Goal: Task Accomplishment & Management: Manage account settings

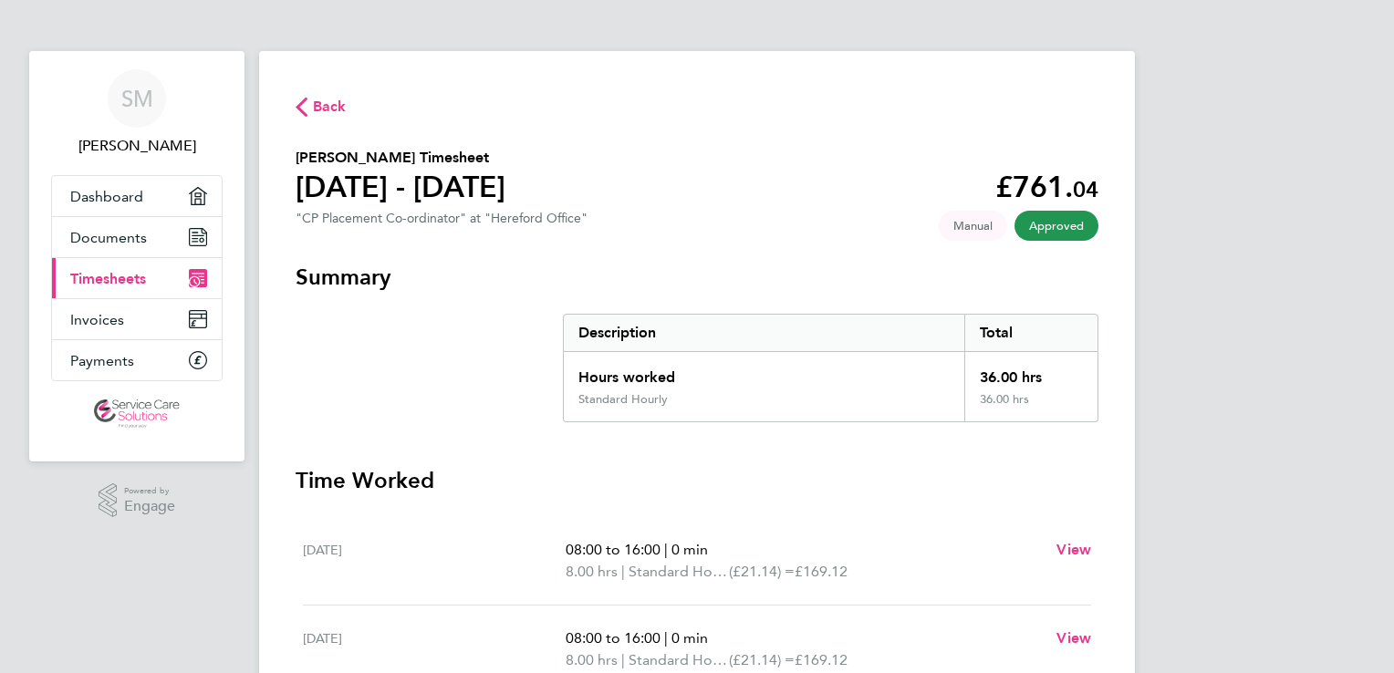
click at [113, 267] on link "Current page: Timesheets" at bounding box center [137, 278] width 170 height 40
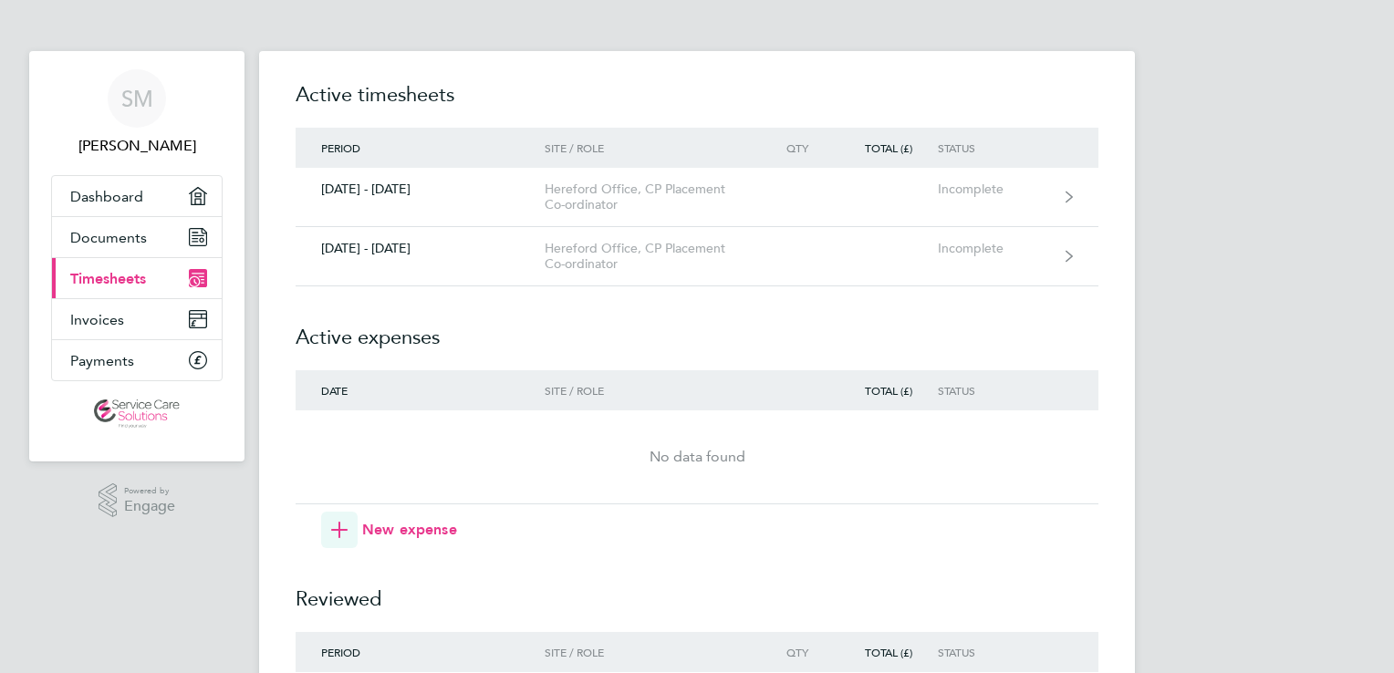
click at [197, 279] on icon "Main navigation" at bounding box center [194, 281] width 9 height 9
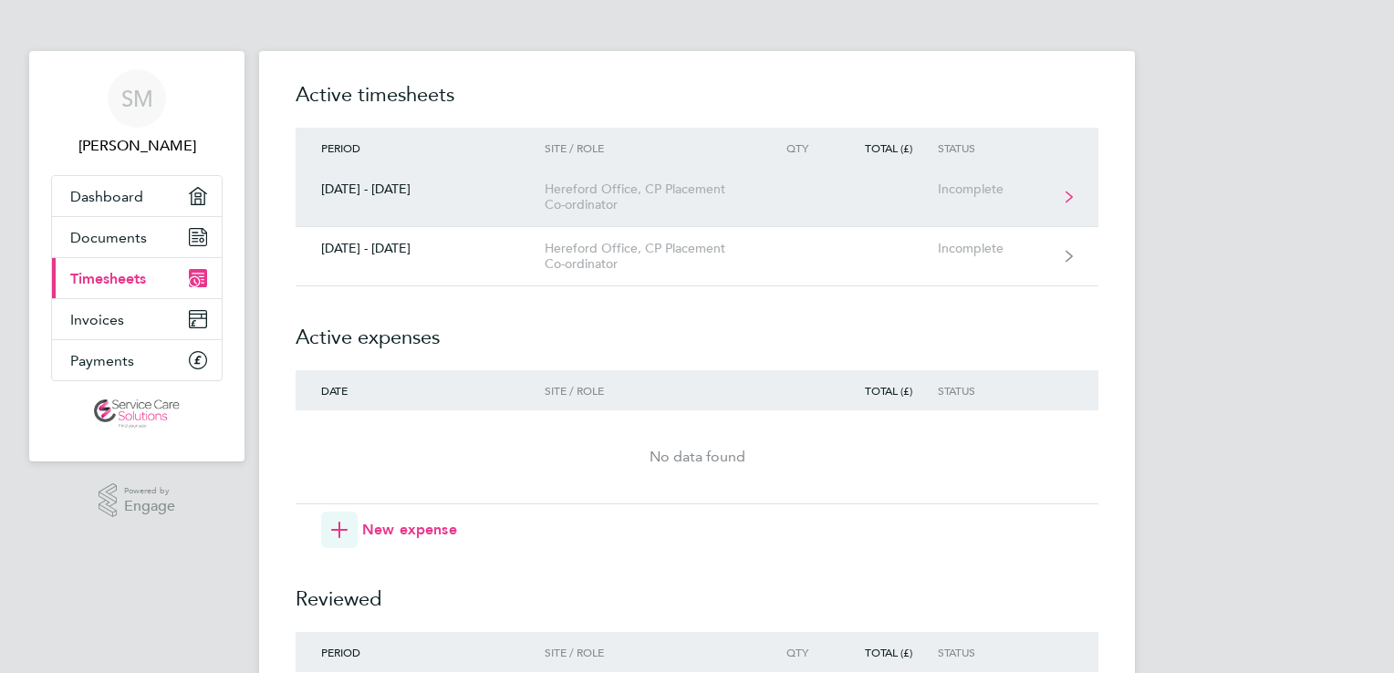
click at [1067, 197] on icon at bounding box center [1069, 197] width 7 height 13
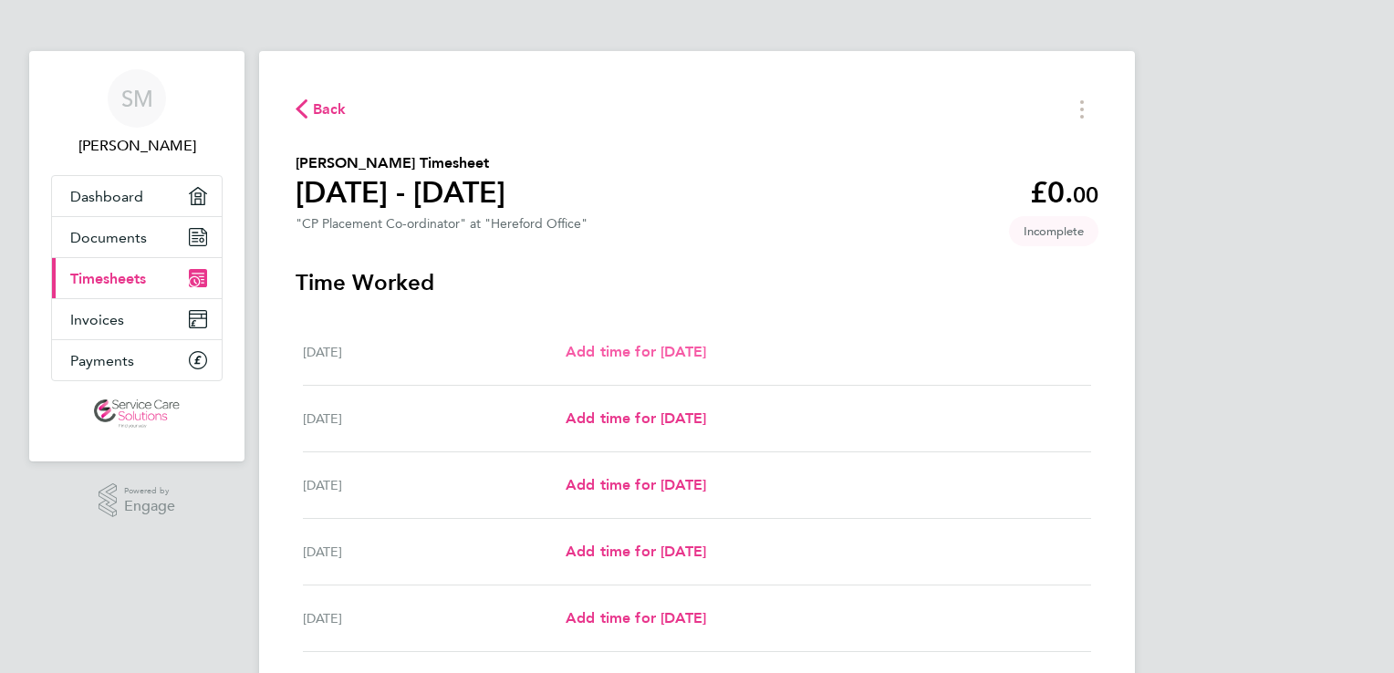
click at [590, 360] on span "Add time for Mon 15 Sep" at bounding box center [636, 351] width 140 height 17
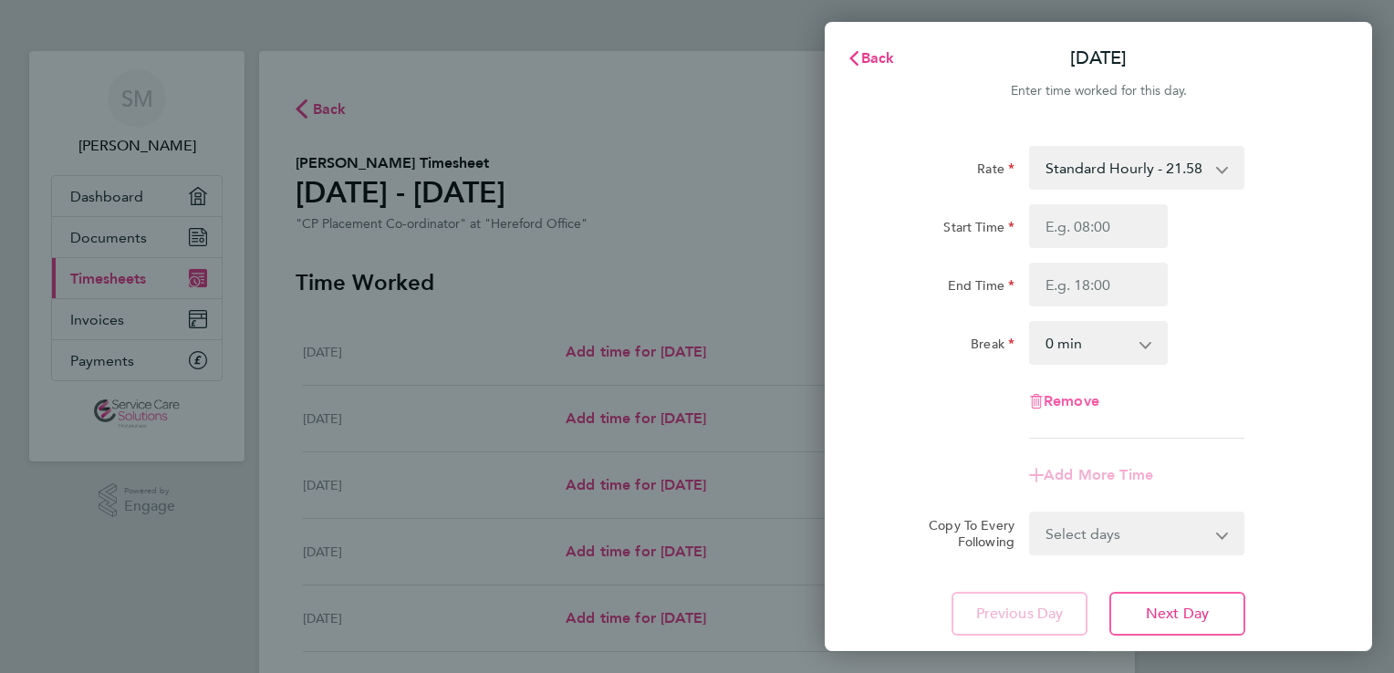
click at [1055, 403] on span "Remove" at bounding box center [1072, 400] width 56 height 17
select select "null"
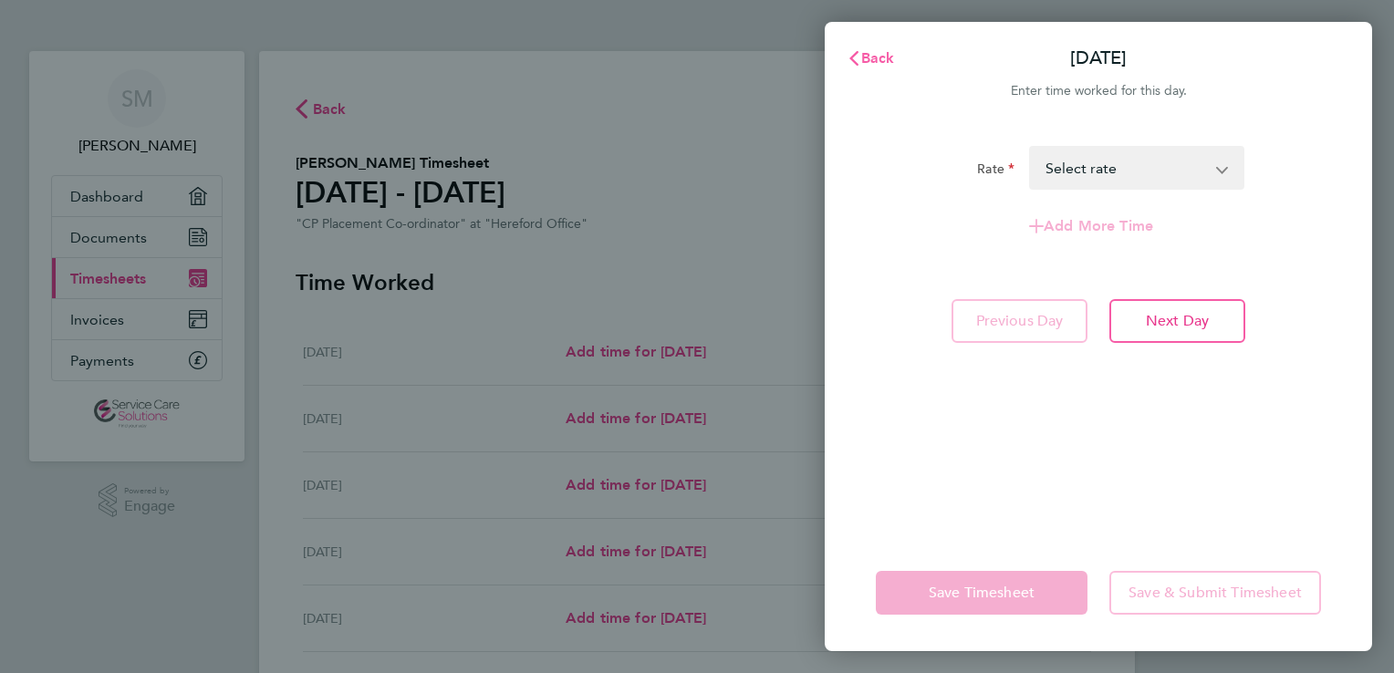
click at [878, 65] on span "Back" at bounding box center [878, 57] width 34 height 17
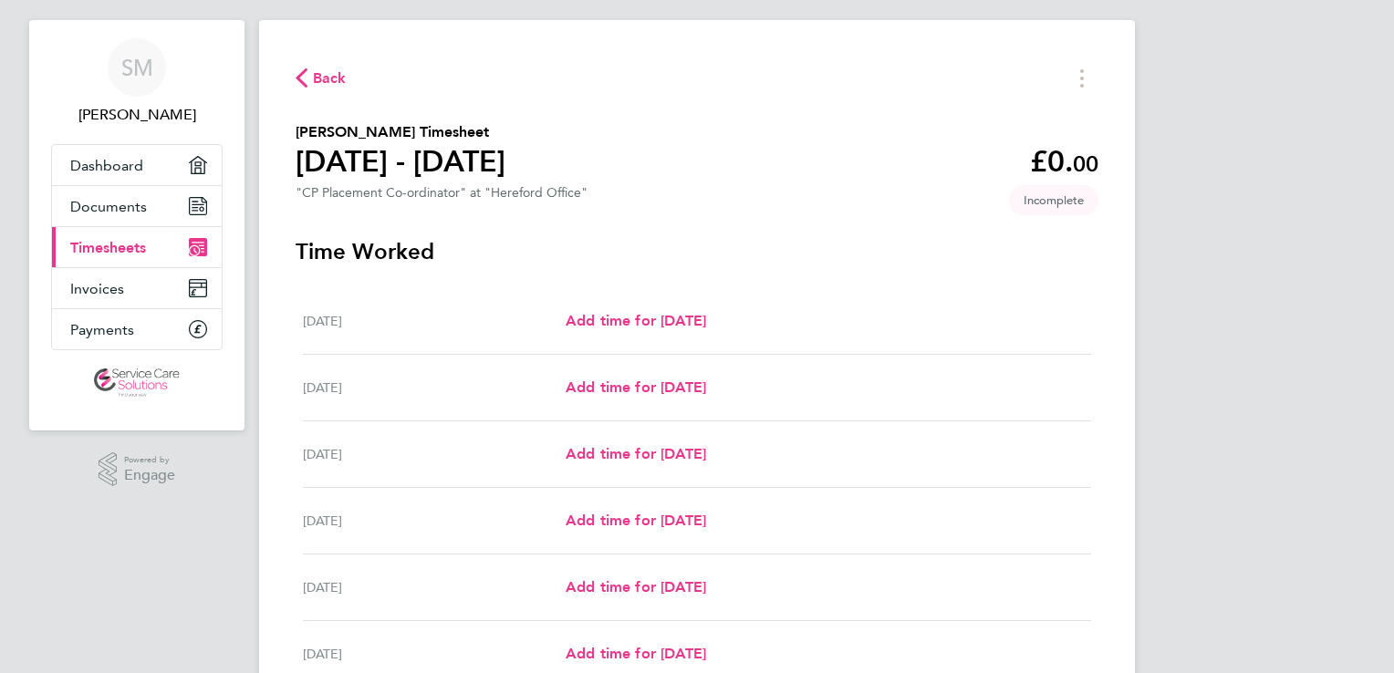
scroll to position [29, 0]
click at [671, 333] on link "Add time for Mon 15 Sep" at bounding box center [636, 323] width 140 height 22
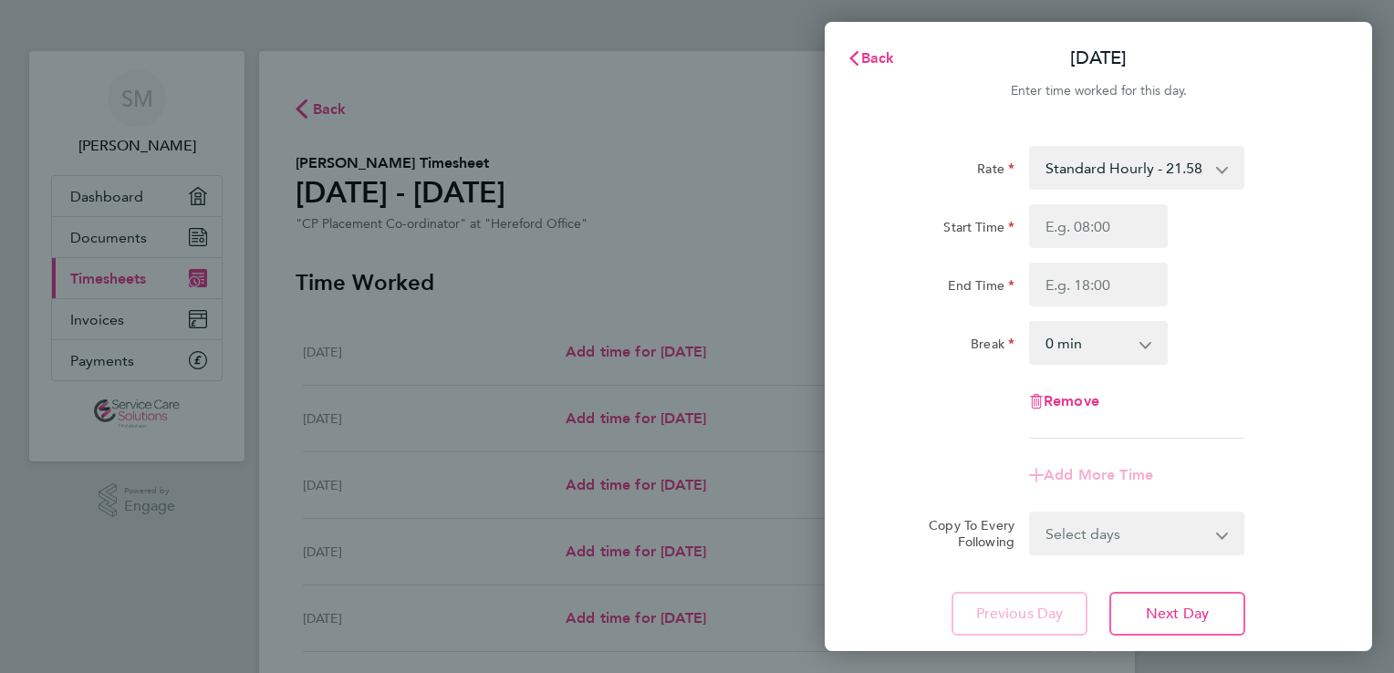
click at [1223, 540] on app-icon-cross-button at bounding box center [1233, 534] width 22 height 40
click at [1225, 176] on app-icon-cross-button at bounding box center [1232, 168] width 22 height 40
click at [1222, 170] on app-icon-cross-button at bounding box center [1232, 168] width 22 height 40
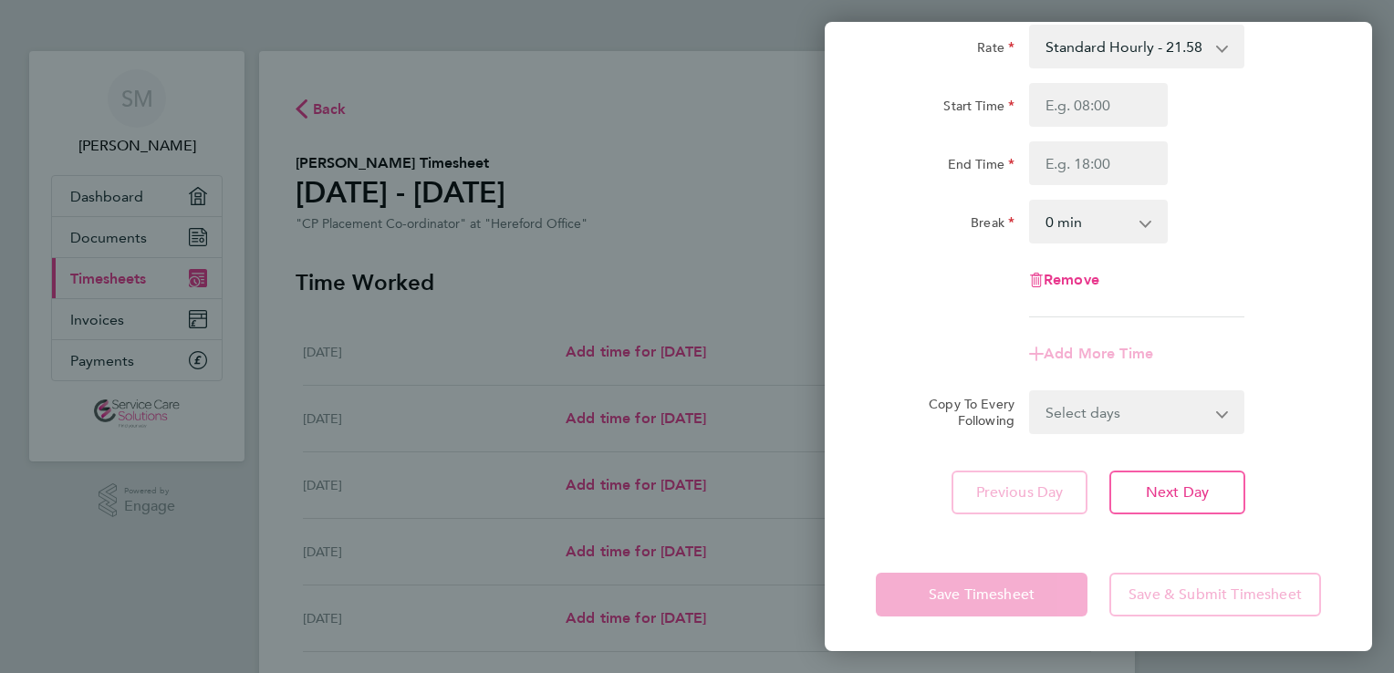
click at [725, 295] on div "Back Mon 15 Sep Enter time worked for this day. Rate Standard Hourly - 21.58 St…" at bounding box center [697, 336] width 1394 height 673
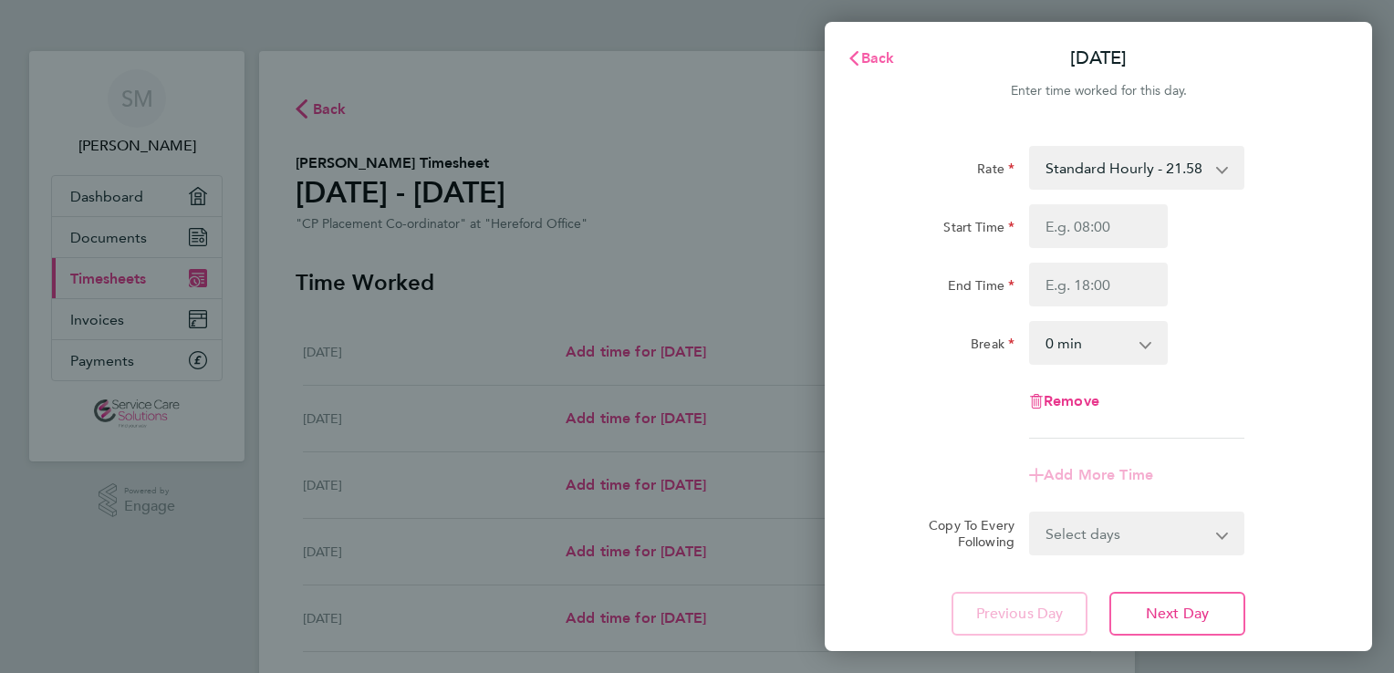
click at [880, 53] on span "Back" at bounding box center [878, 57] width 34 height 17
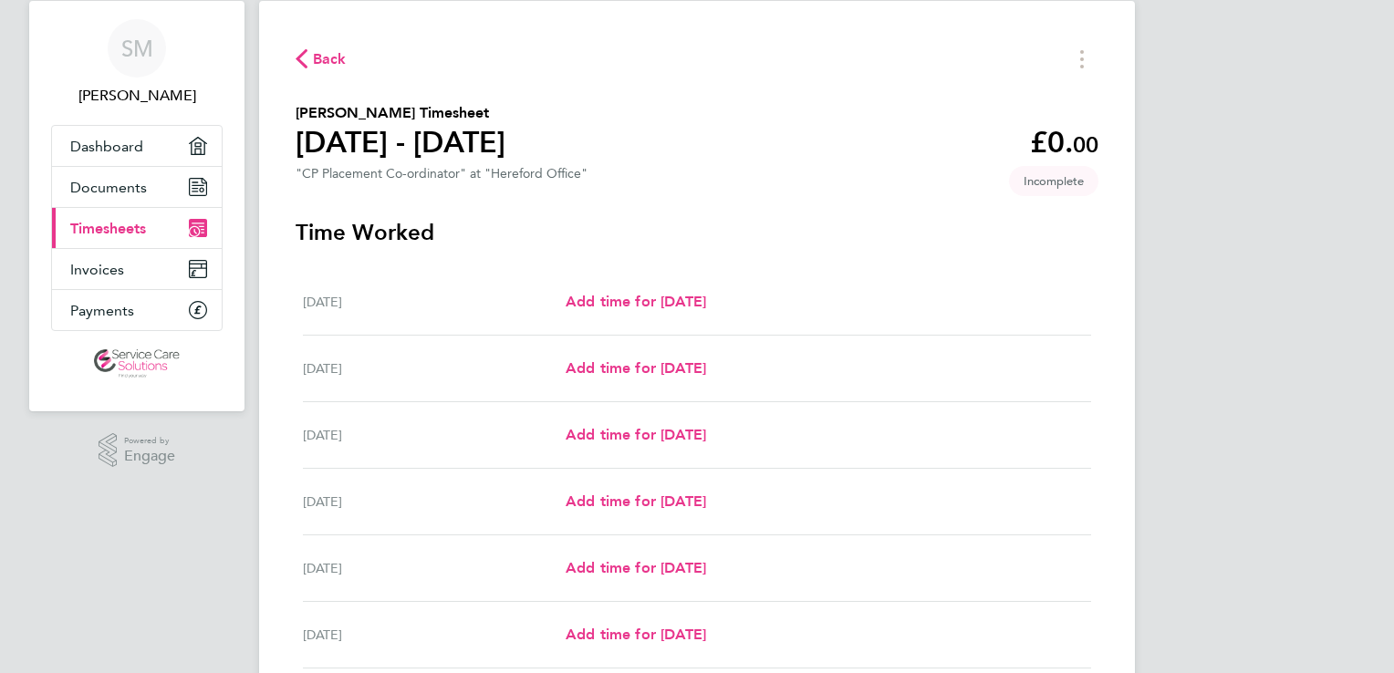
scroll to position [49, 0]
click at [1081, 57] on icon "Timesheets Menu" at bounding box center [1082, 60] width 4 height 18
click at [955, 94] on button "Mark as absent" at bounding box center [988, 100] width 219 height 36
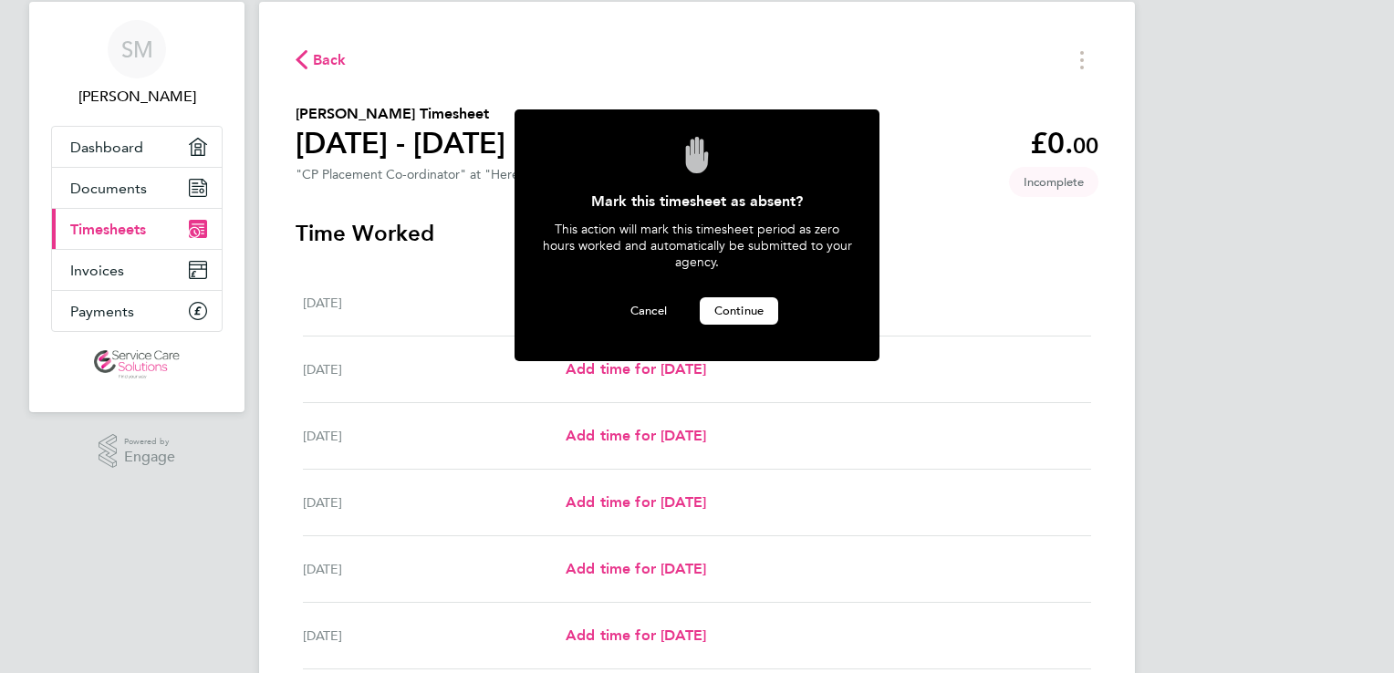
click at [734, 304] on span "Continue" at bounding box center [738, 311] width 49 height 16
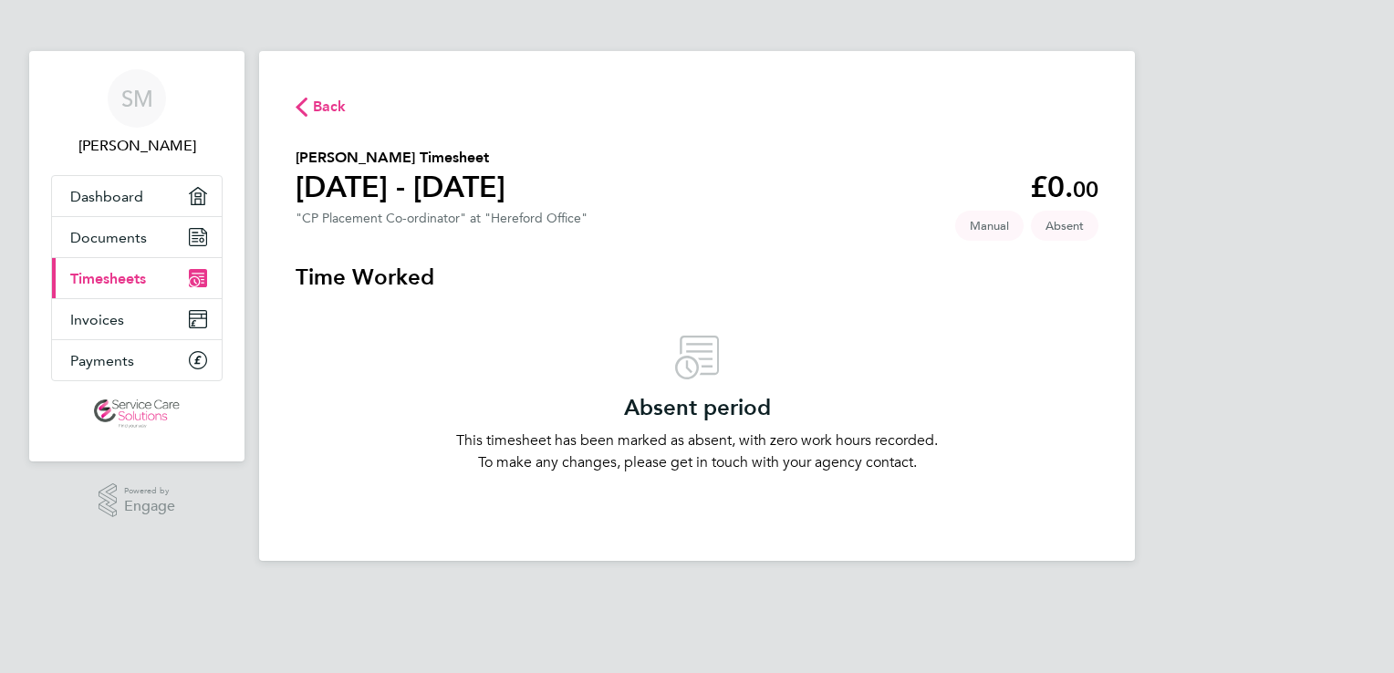
click at [138, 293] on link "Current page: Timesheets" at bounding box center [137, 278] width 170 height 40
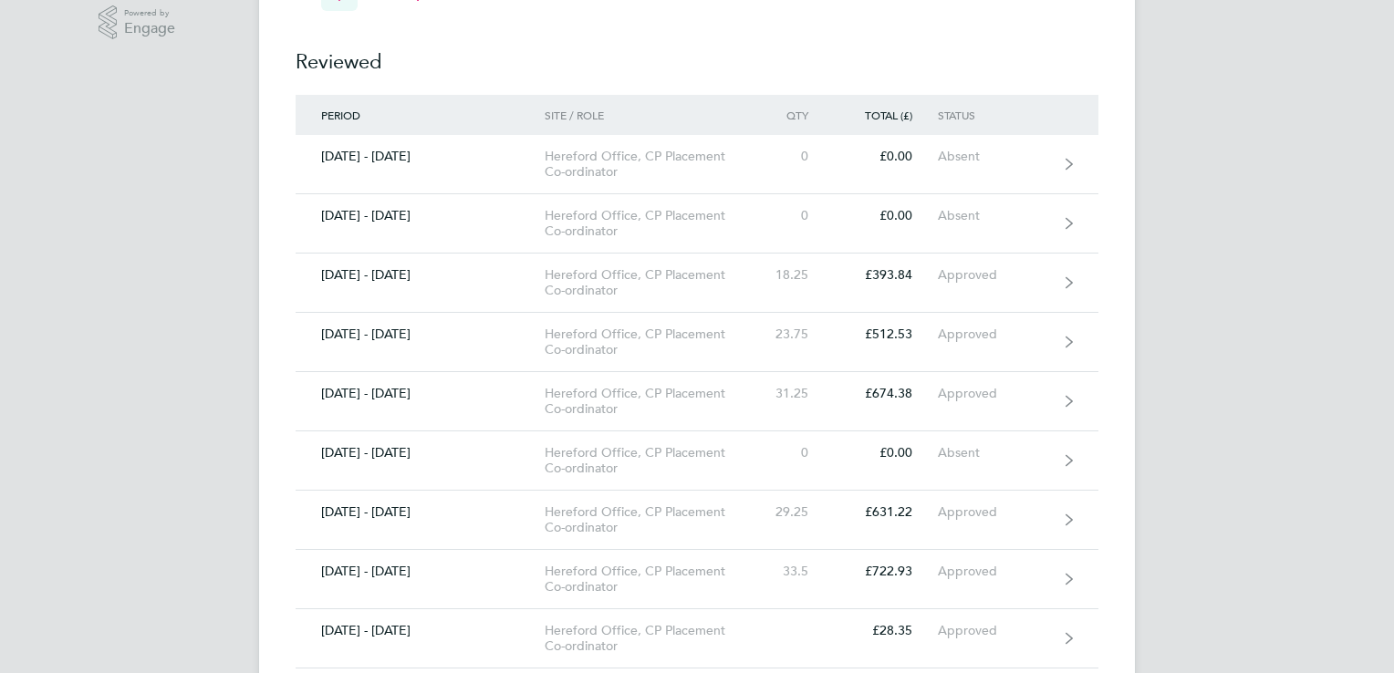
scroll to position [485, 0]
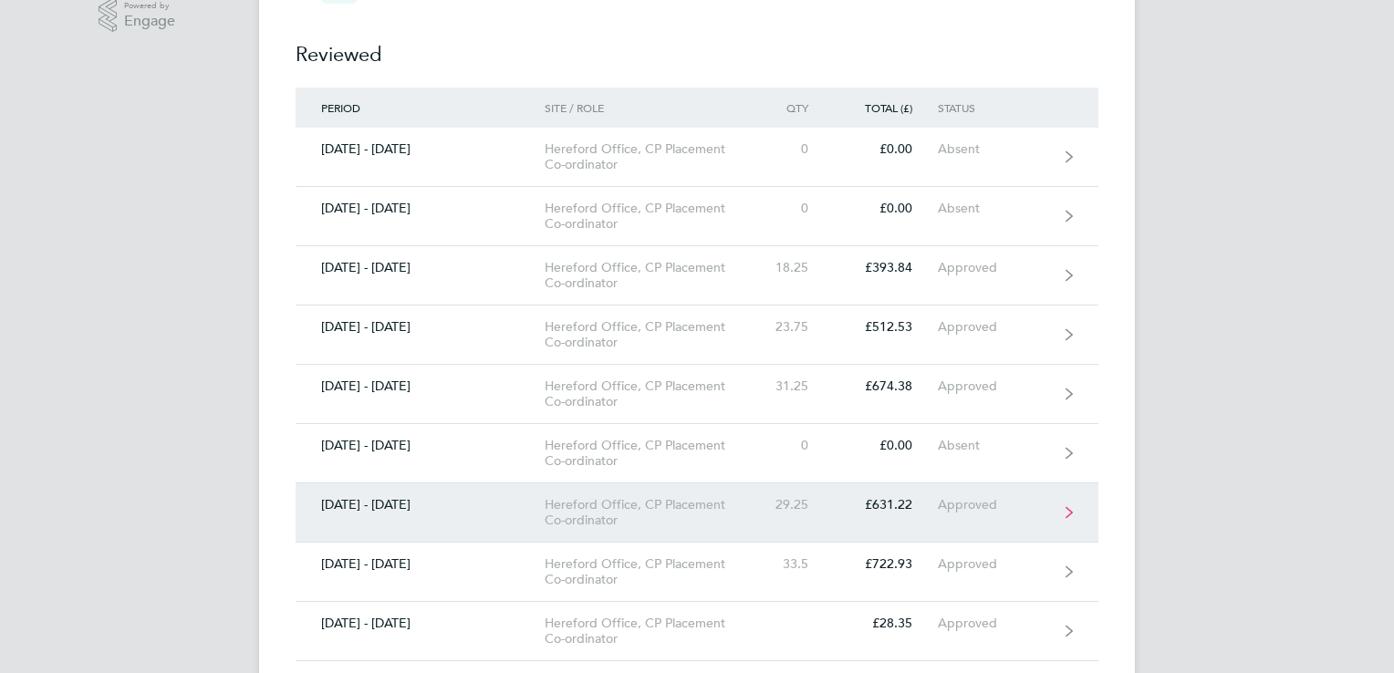
click at [572, 506] on div "Hereford Office, CP Placement Co-ordinator" at bounding box center [649, 512] width 209 height 31
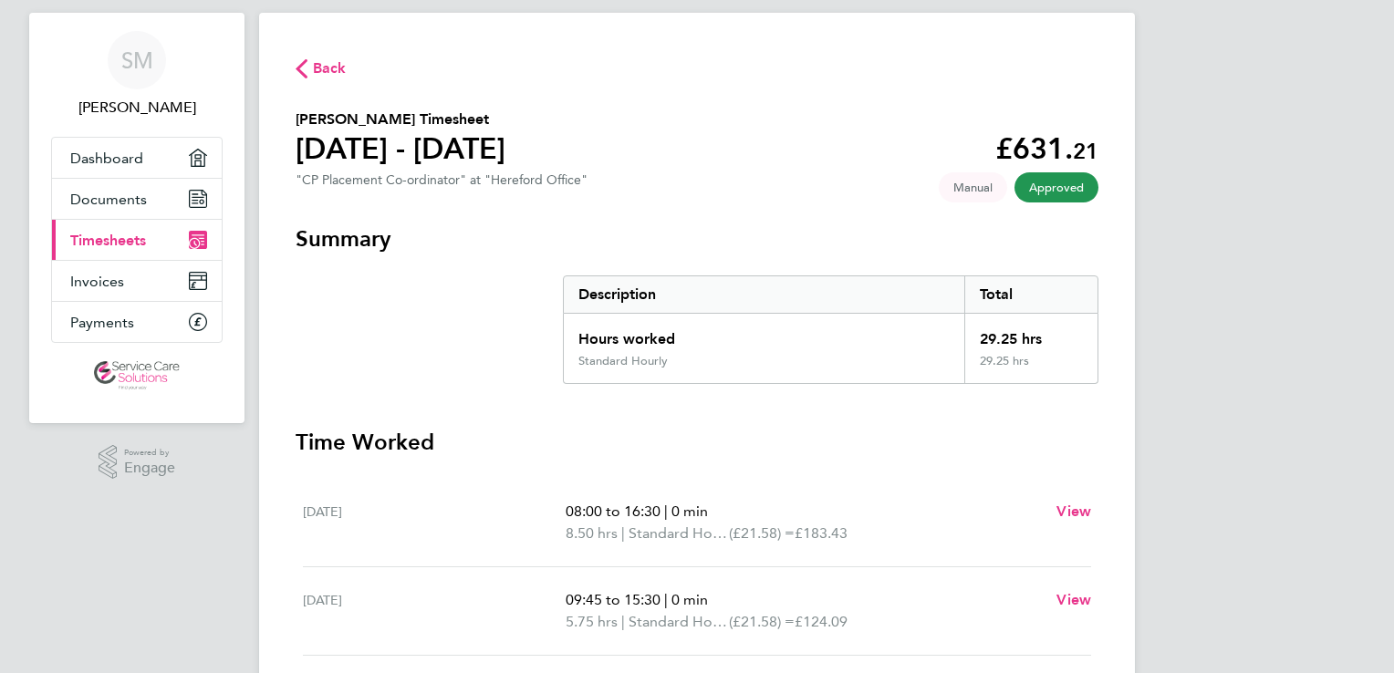
scroll to position [8, 0]
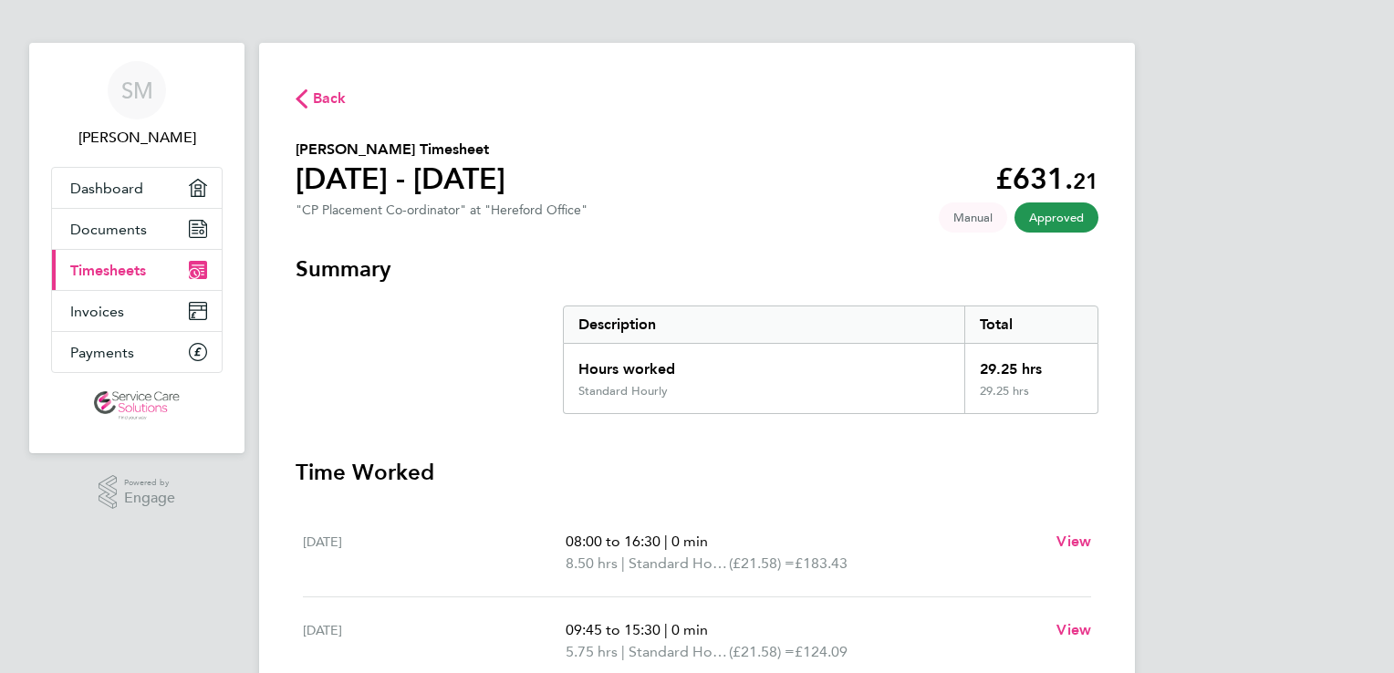
click at [955, 224] on span "Manual" at bounding box center [973, 218] width 68 height 30
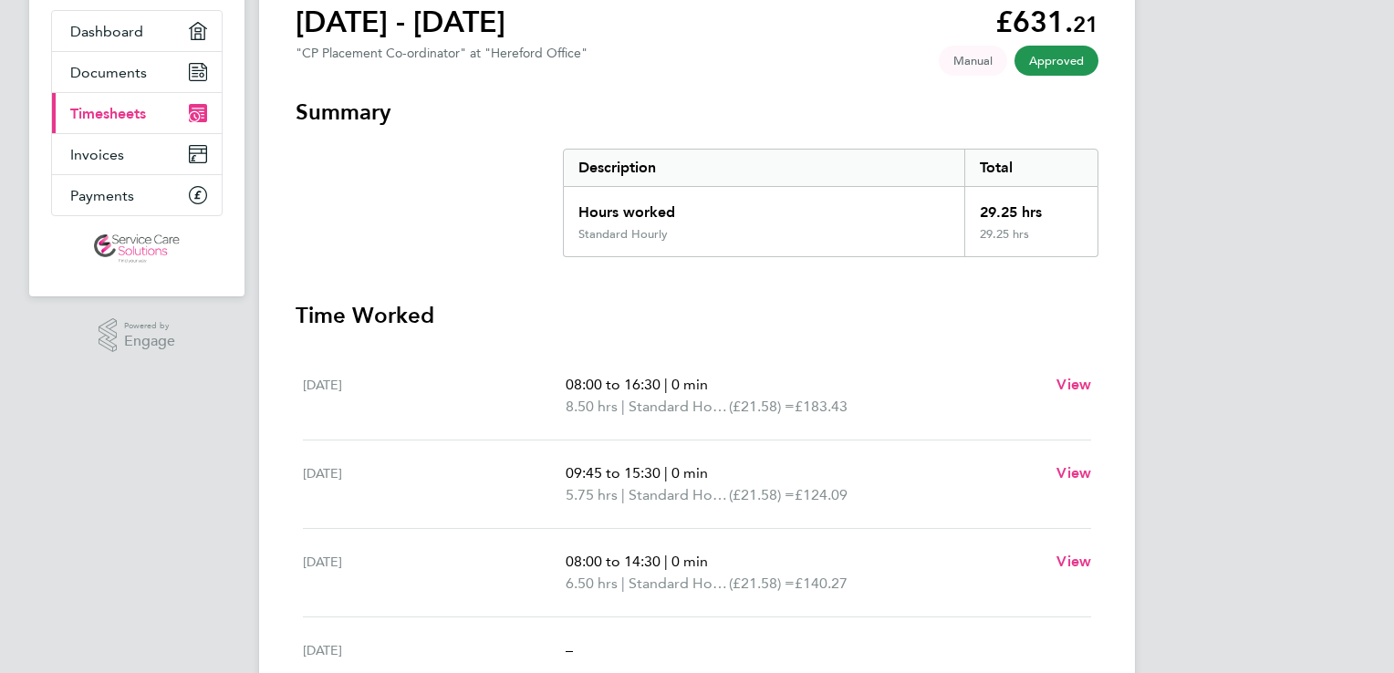
scroll to position [166, 0]
click at [153, 69] on link "Documents" at bounding box center [137, 71] width 170 height 40
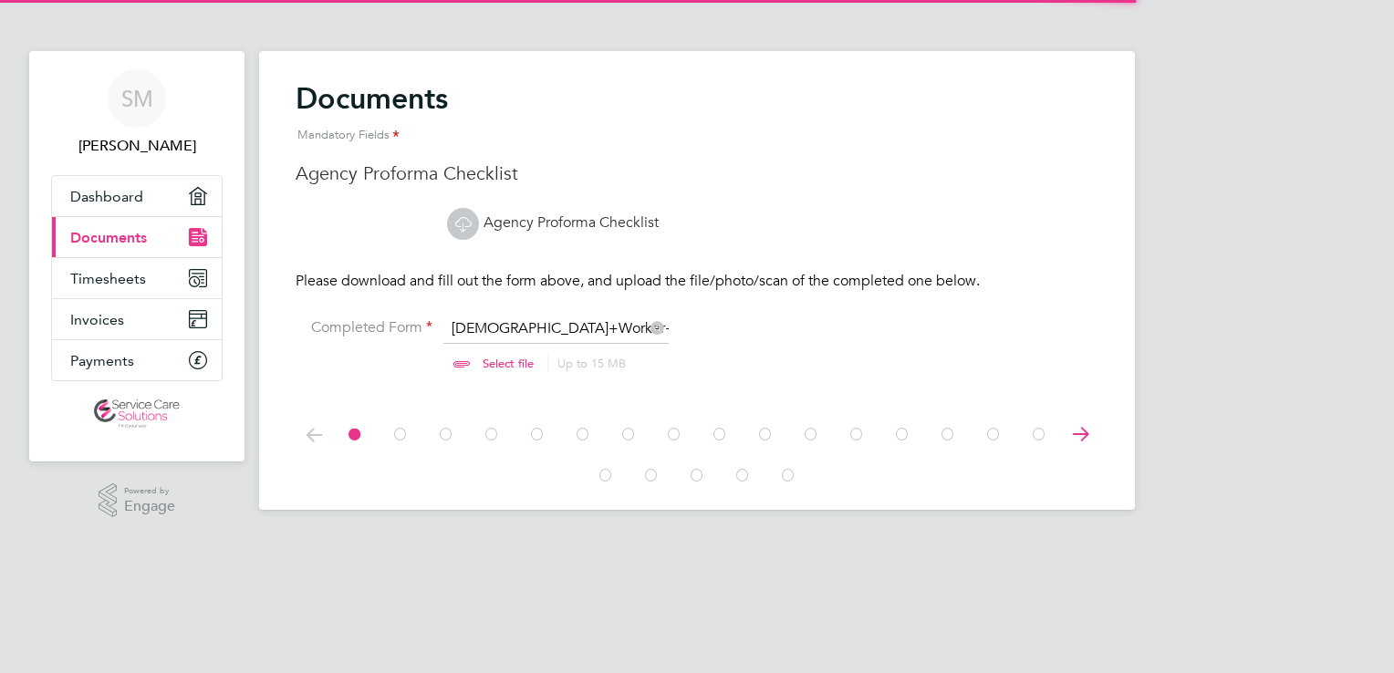
scroll to position [24, 226]
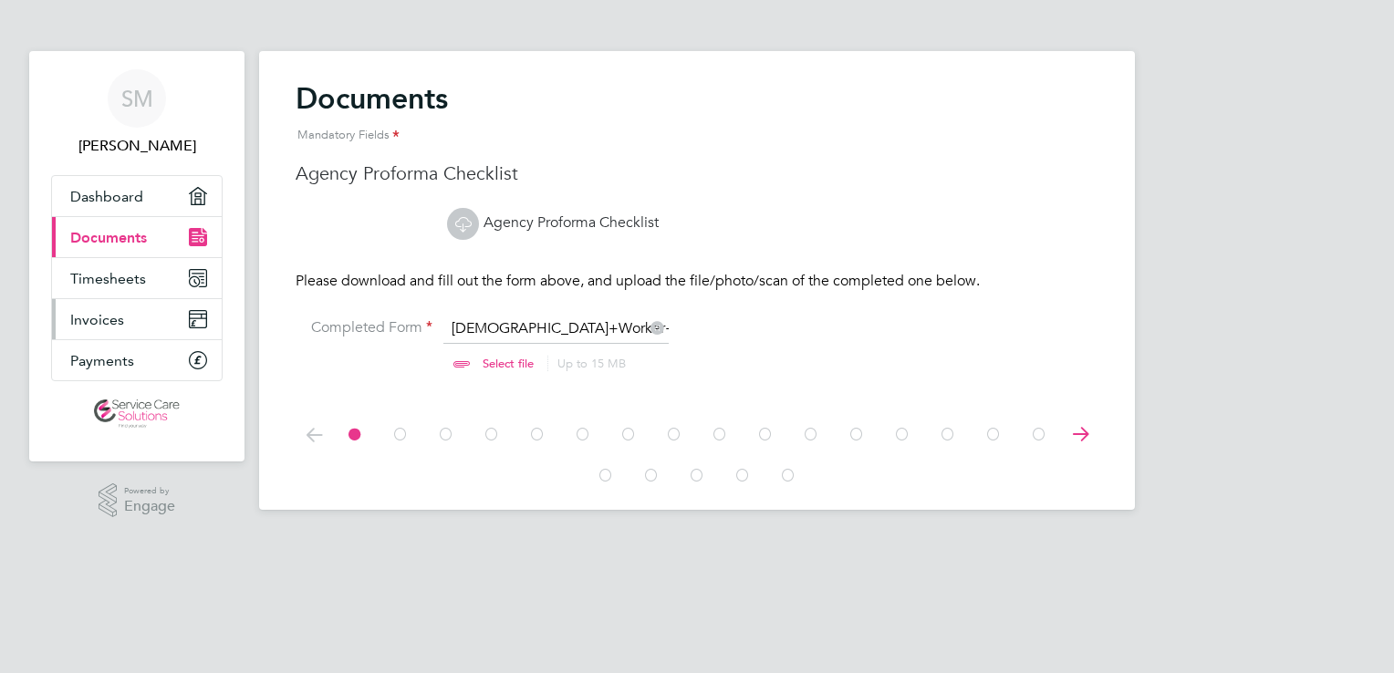
click at [153, 316] on link "Invoices" at bounding box center [137, 319] width 170 height 40
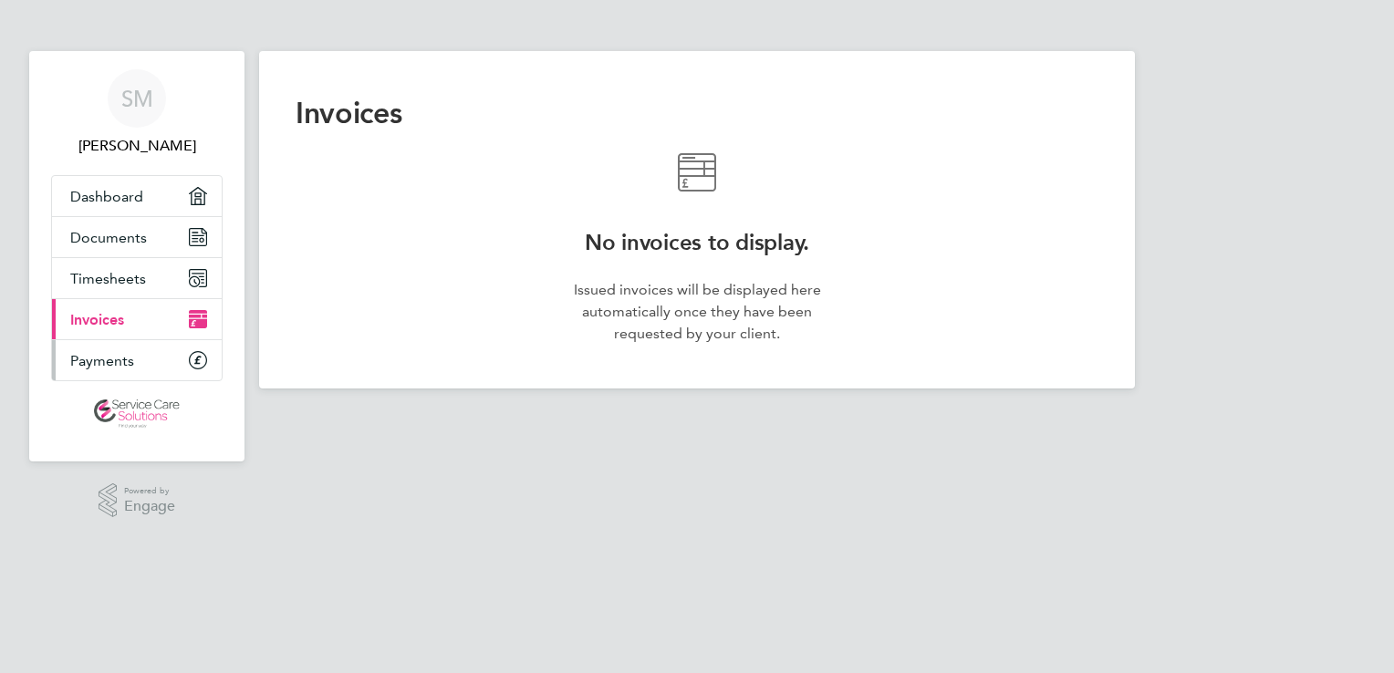
click at [152, 363] on link "Payments" at bounding box center [137, 360] width 170 height 40
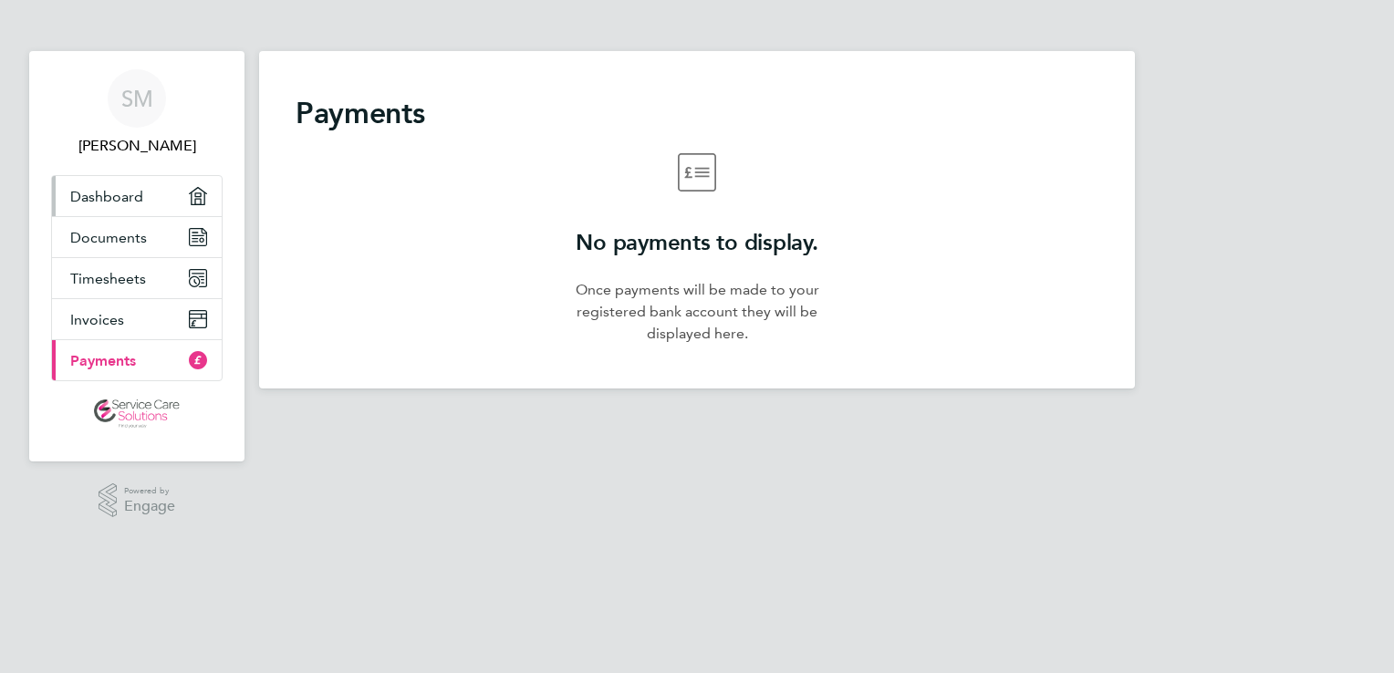
click at [120, 203] on span "Dashboard" at bounding box center [106, 196] width 73 height 17
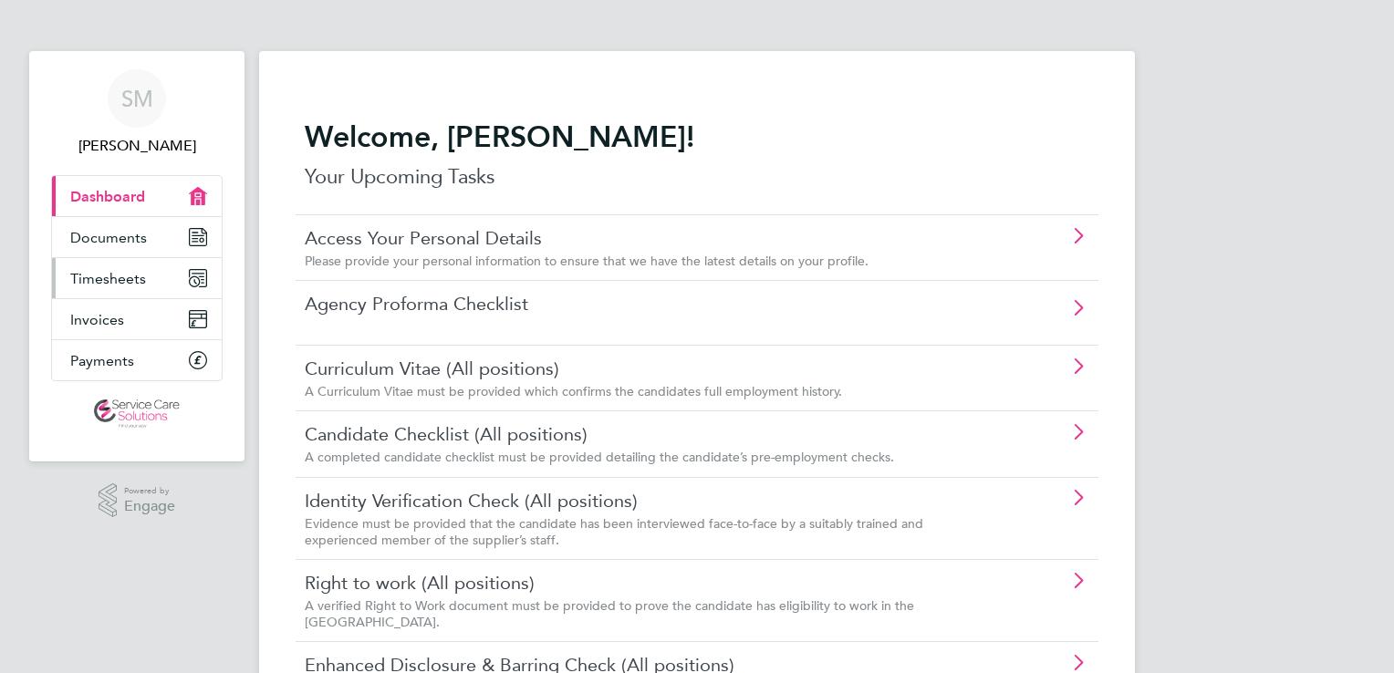
click at [163, 266] on link "Timesheets" at bounding box center [137, 278] width 170 height 40
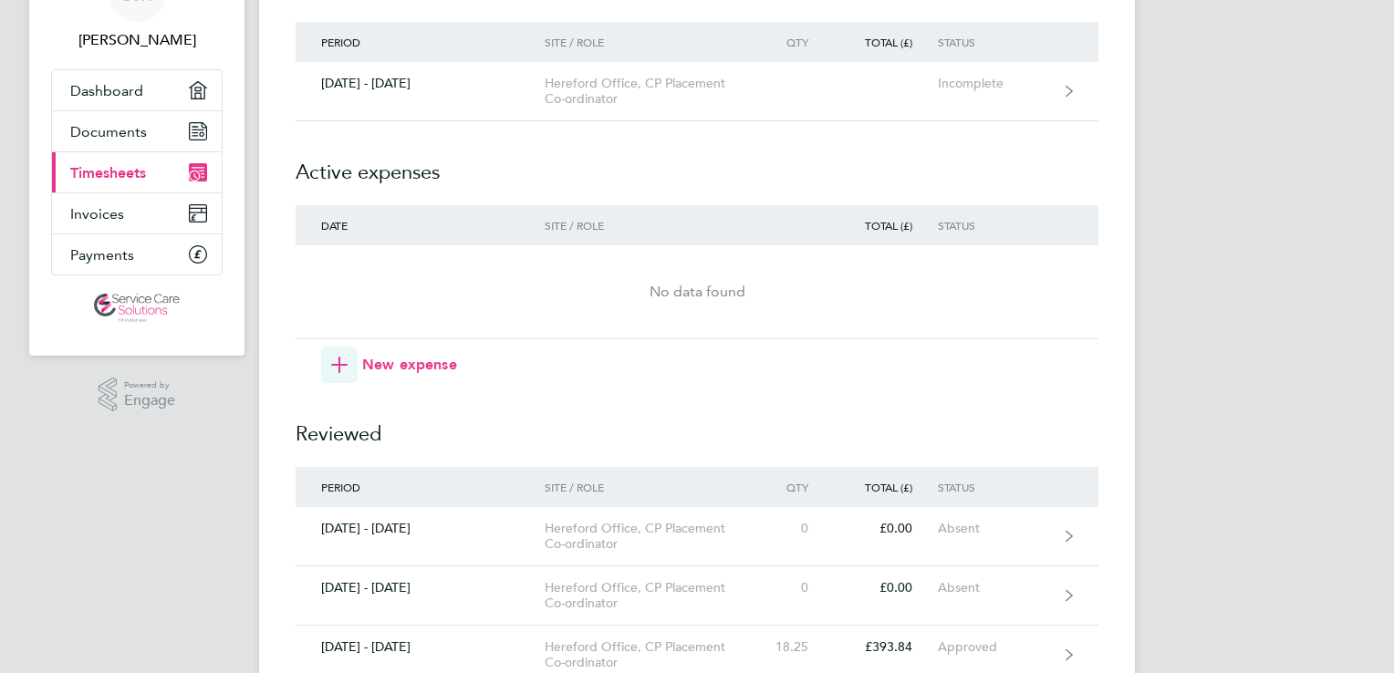
scroll to position [109, 0]
click at [383, 365] on span "New expense" at bounding box center [409, 362] width 95 height 22
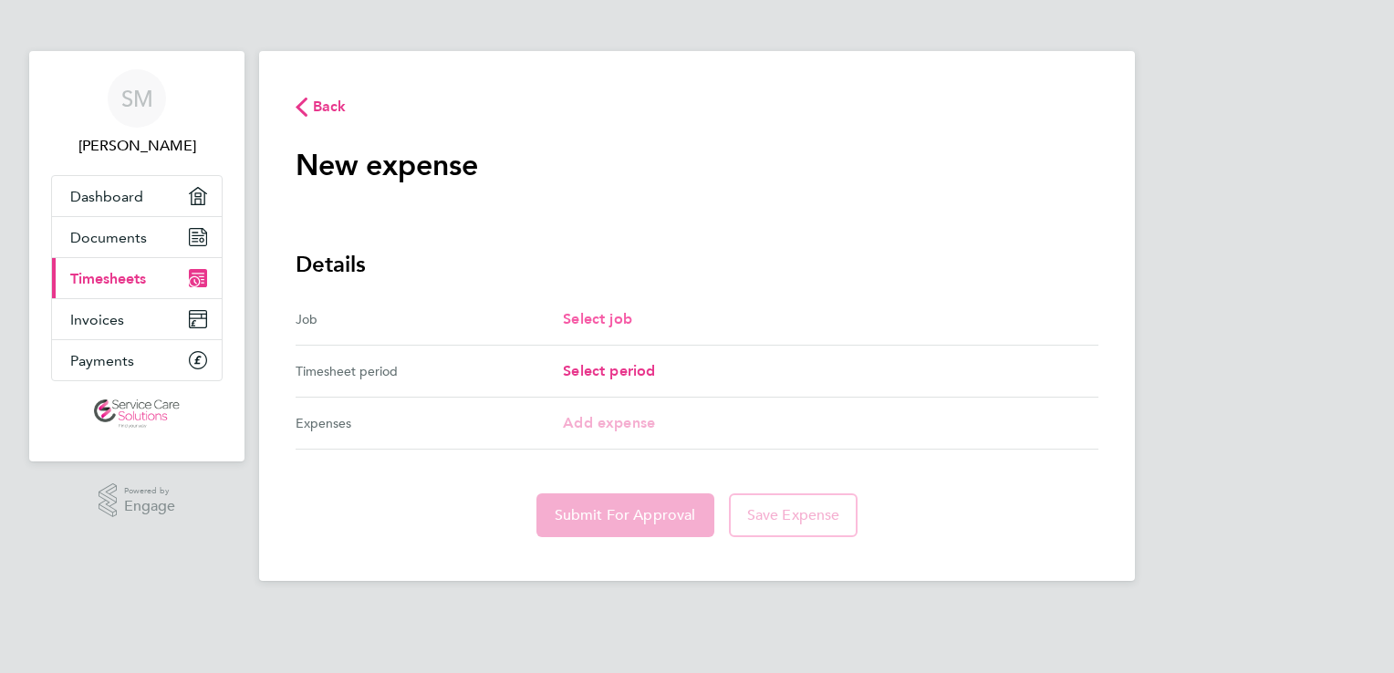
click at [574, 321] on span "Select job" at bounding box center [597, 318] width 69 height 17
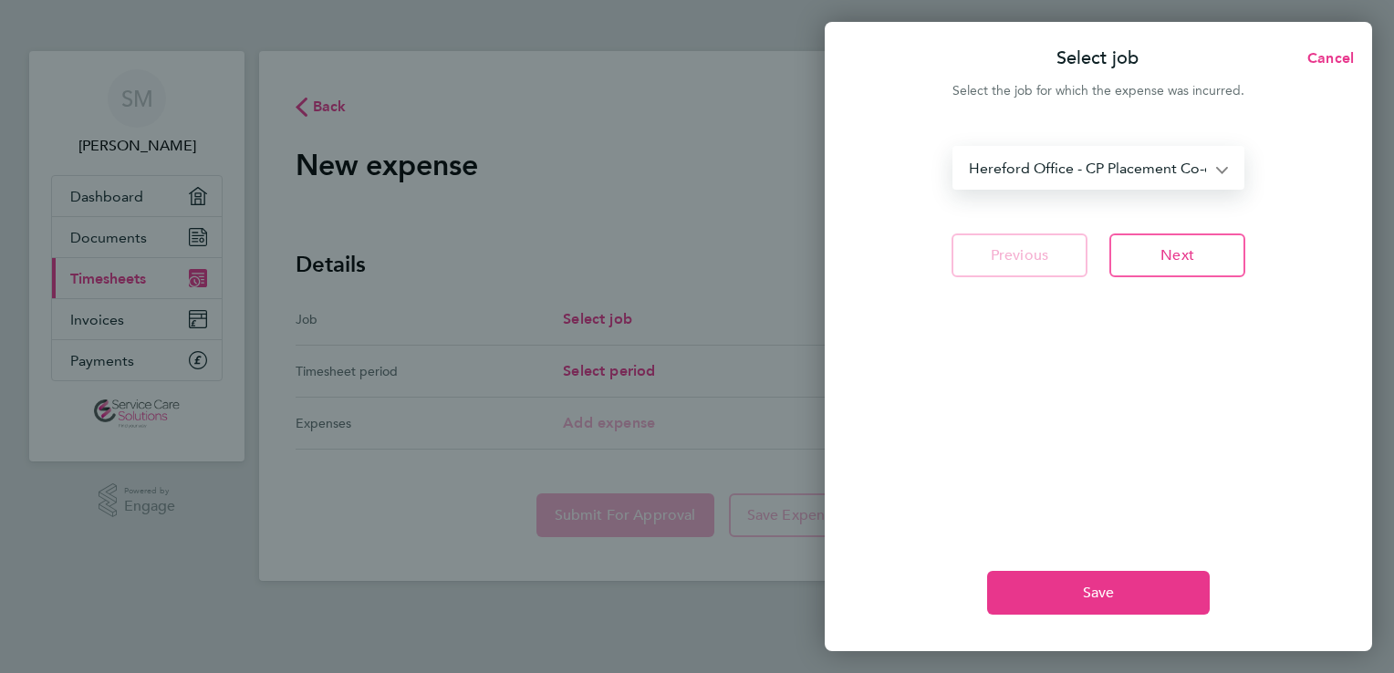
click at [1004, 174] on select "Hereford Office - CP Placement Co-ordinator" at bounding box center [1087, 168] width 266 height 40
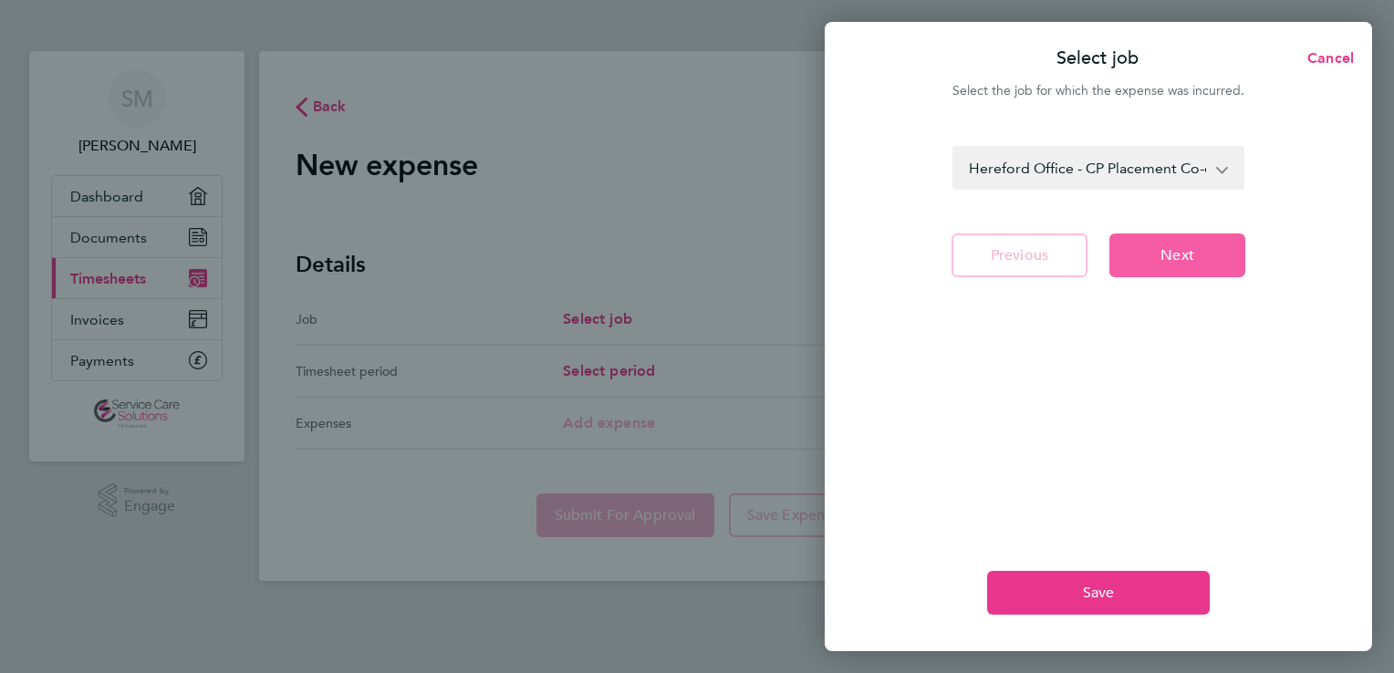
click at [1156, 263] on button "Next" at bounding box center [1177, 256] width 136 height 44
select select "50: null"
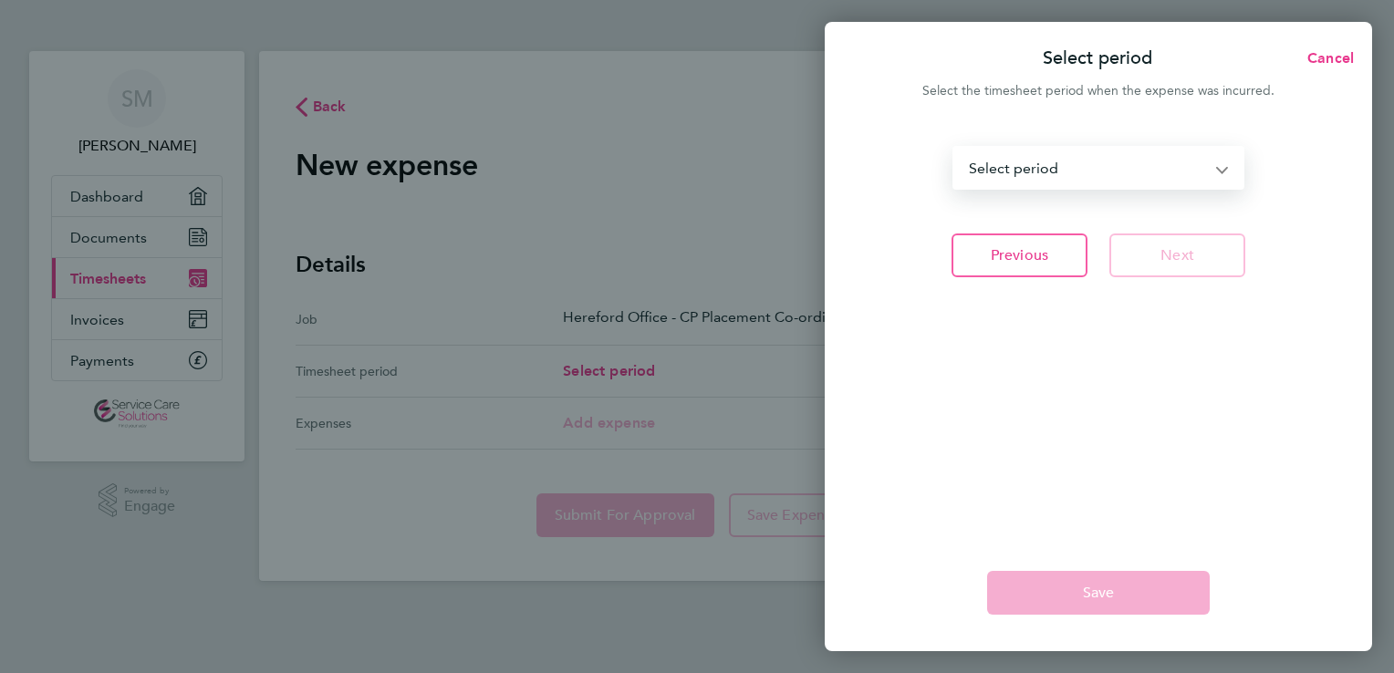
click at [1216, 169] on select "16 - 22 Sep 2024 23 - 29 Sep 2024 30 Sep - 06 Oct 2024 07 - 13 Oct 2024 14 - 20…" at bounding box center [1087, 168] width 266 height 40
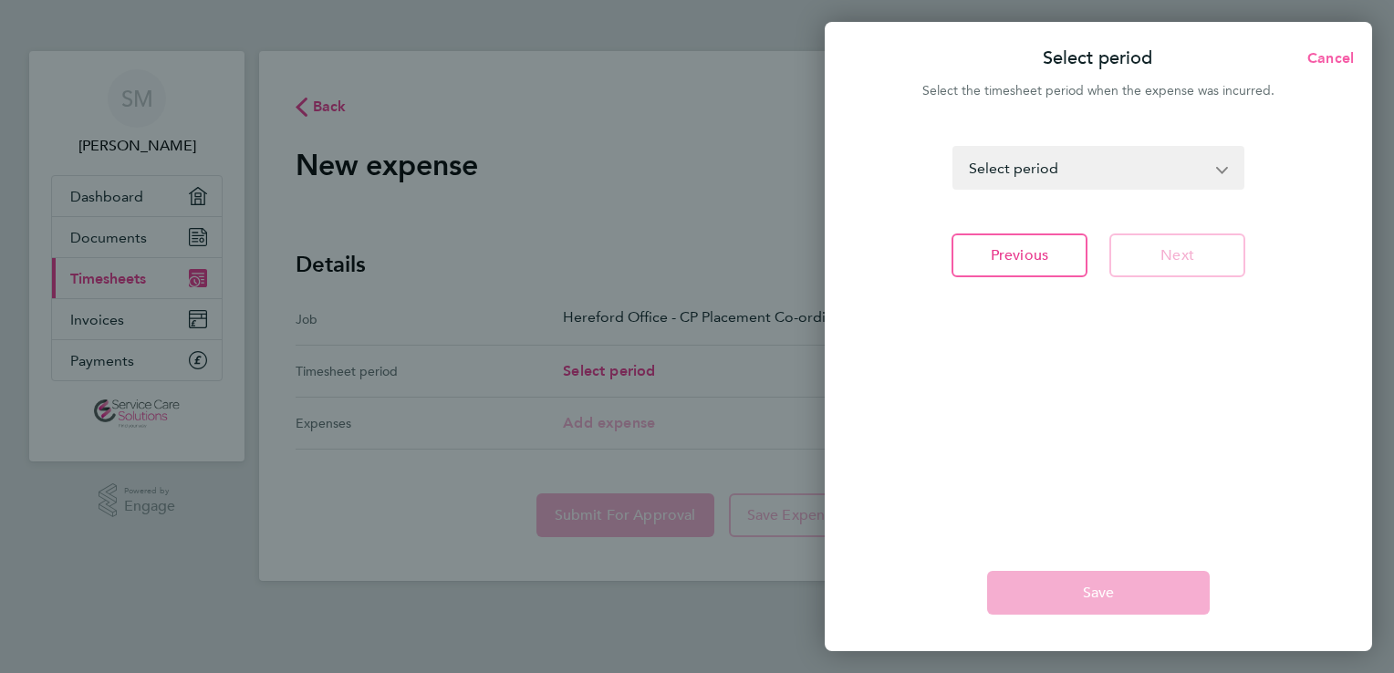
click at [1326, 53] on span "Cancel" at bounding box center [1328, 57] width 52 height 17
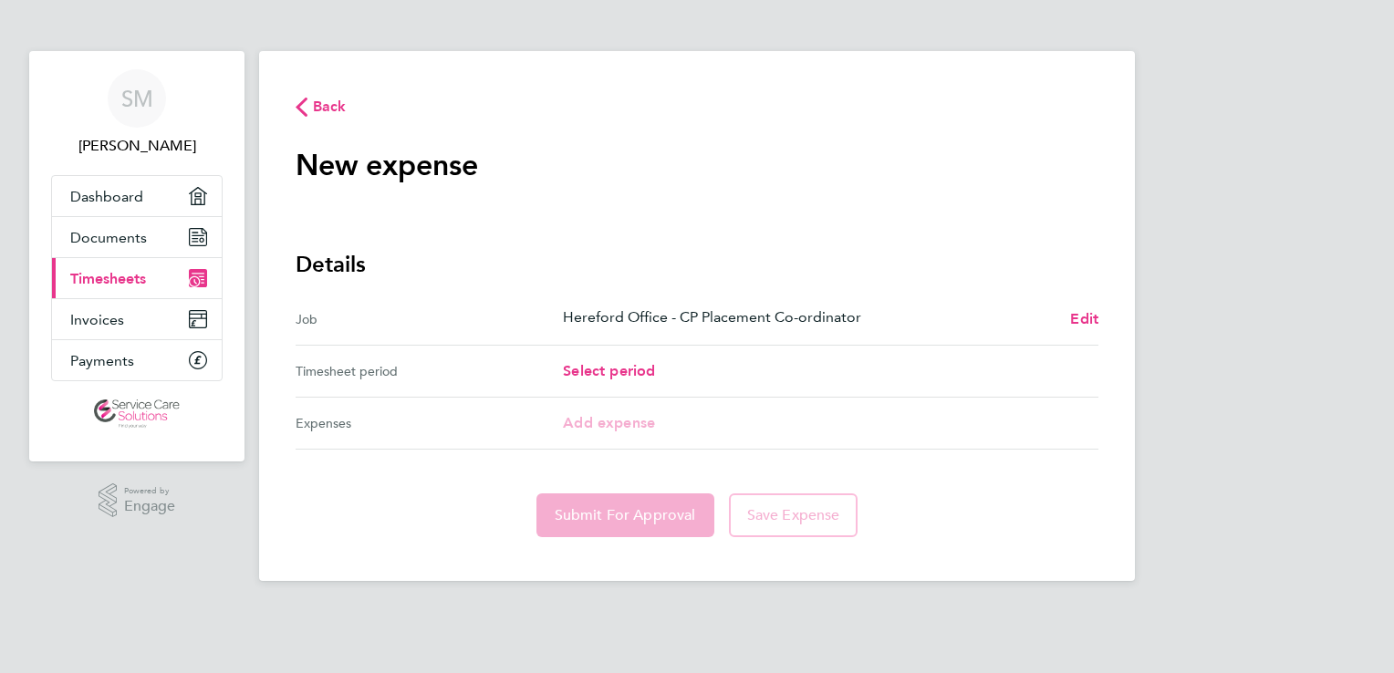
click at [135, 416] on img "Main navigation" at bounding box center [137, 414] width 86 height 29
